Goal: Task Accomplishment & Management: Manage account settings

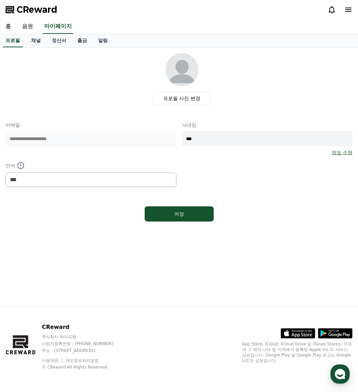
select select "**********"
click at [33, 26] on link "음원" at bounding box center [28, 26] width 22 height 14
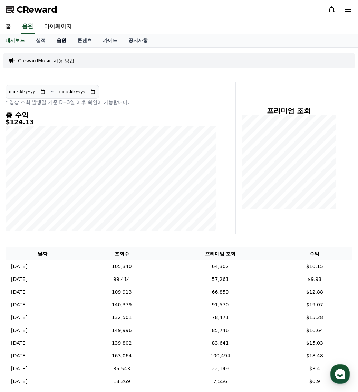
click at [58, 40] on link "음원" at bounding box center [61, 40] width 21 height 13
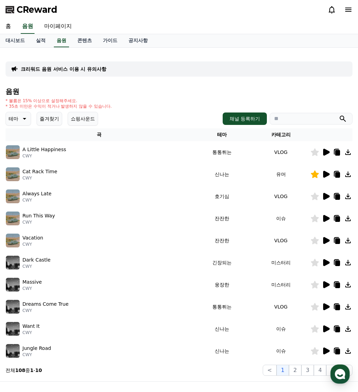
click at [47, 116] on button "즐겨찾기" at bounding box center [50, 119] width 26 height 14
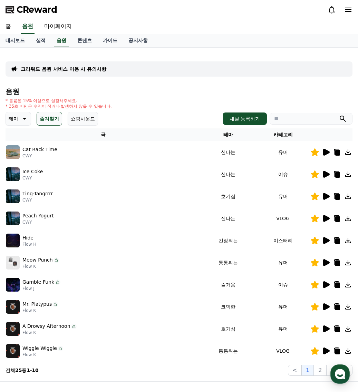
click at [326, 195] on icon at bounding box center [326, 196] width 7 height 7
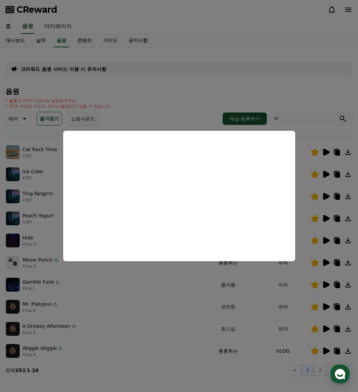
click at [151, 288] on button "close modal" at bounding box center [179, 196] width 358 height 392
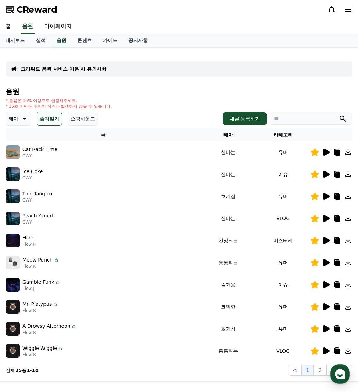
click at [324, 220] on icon at bounding box center [326, 218] width 7 height 7
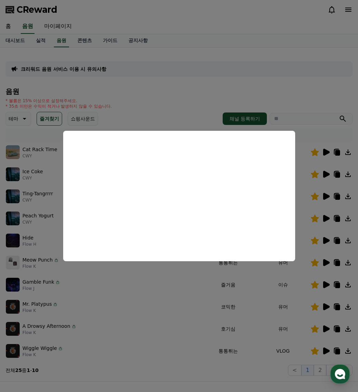
click at [124, 312] on button "close modal" at bounding box center [179, 196] width 358 height 392
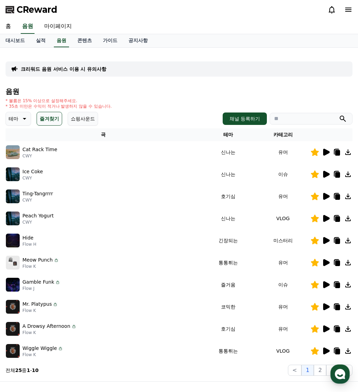
click at [152, 269] on div "Meow Punch Flow K" at bounding box center [103, 263] width 194 height 14
click at [325, 263] on icon at bounding box center [326, 262] width 7 height 7
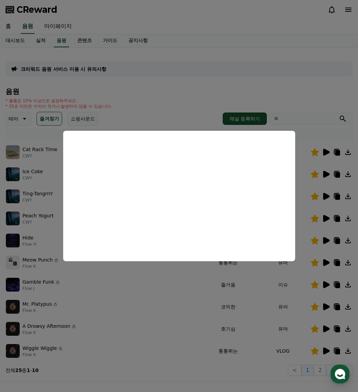
click at [193, 322] on button "close modal" at bounding box center [179, 196] width 358 height 392
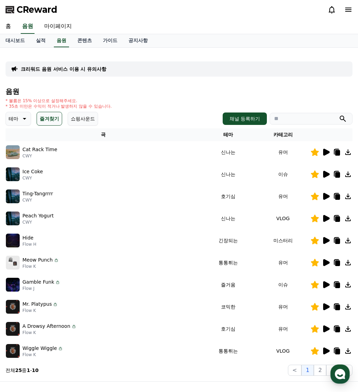
click at [326, 263] on icon at bounding box center [326, 262] width 7 height 7
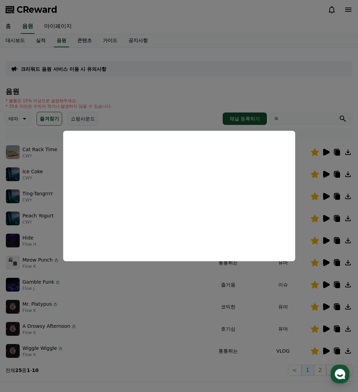
click at [159, 320] on button "close modal" at bounding box center [179, 196] width 358 height 392
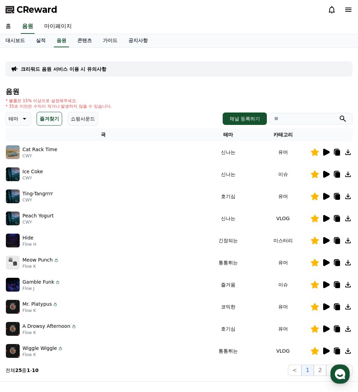
click at [334, 263] on icon at bounding box center [337, 262] width 6 height 6
